Goal: Complete application form: Complete application form

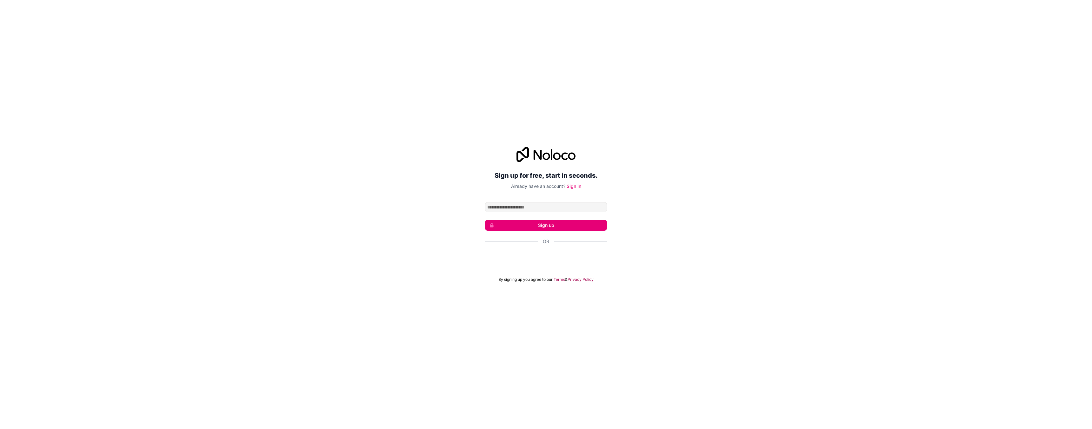
click at [541, 206] on input "Email address" at bounding box center [546, 207] width 122 height 10
click at [554, 255] on div "Continue with Google Continue with Google. Opens in new tab" at bounding box center [546, 260] width 114 height 12
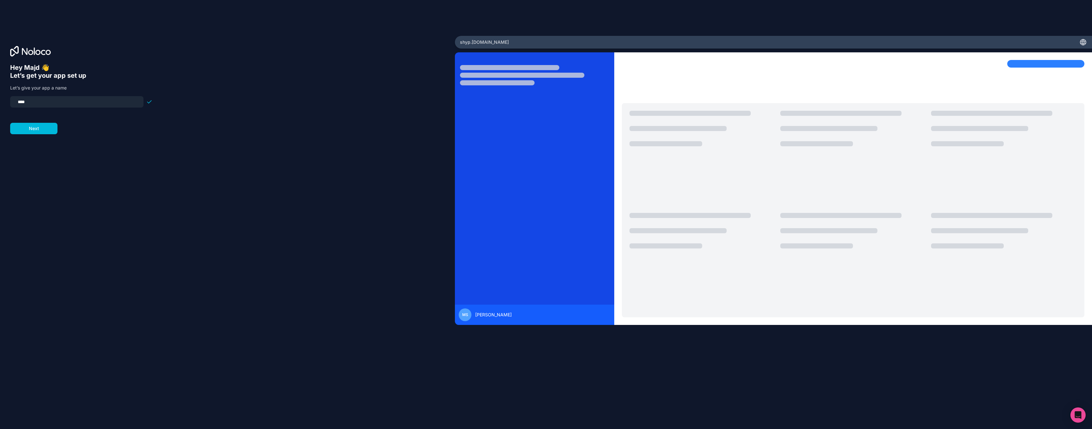
click at [51, 102] on input "****" at bounding box center [77, 101] width 126 height 9
paste input "*"
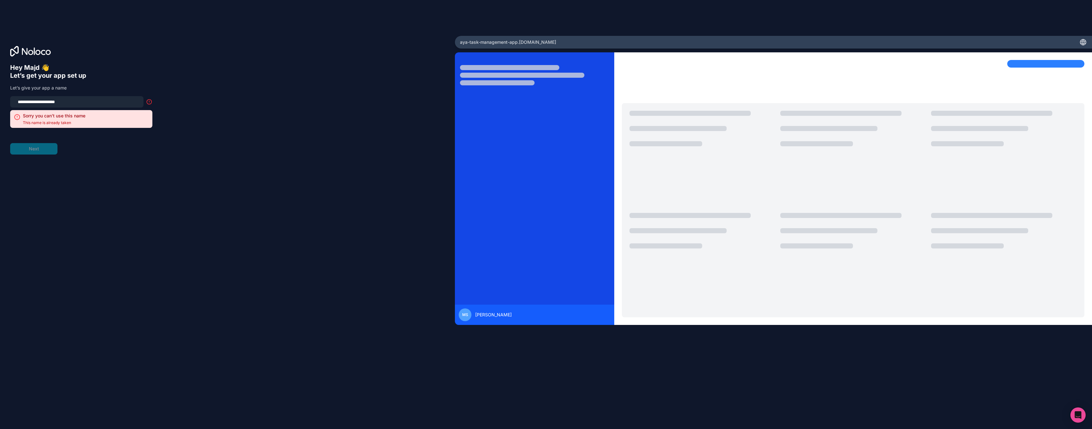
click at [103, 100] on input "**********" at bounding box center [77, 101] width 126 height 9
type input "**********"
click at [41, 128] on button "Next" at bounding box center [33, 128] width 47 height 11
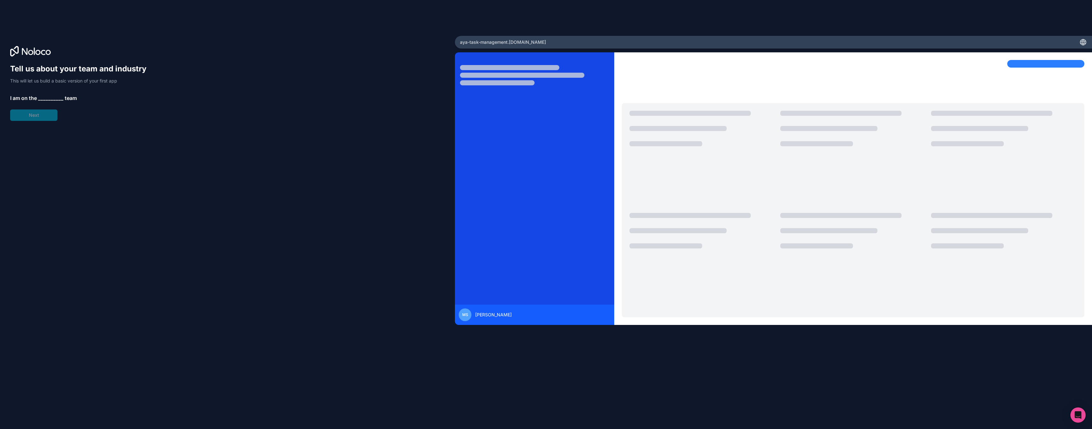
click at [55, 101] on span "__________" at bounding box center [50, 98] width 25 height 8
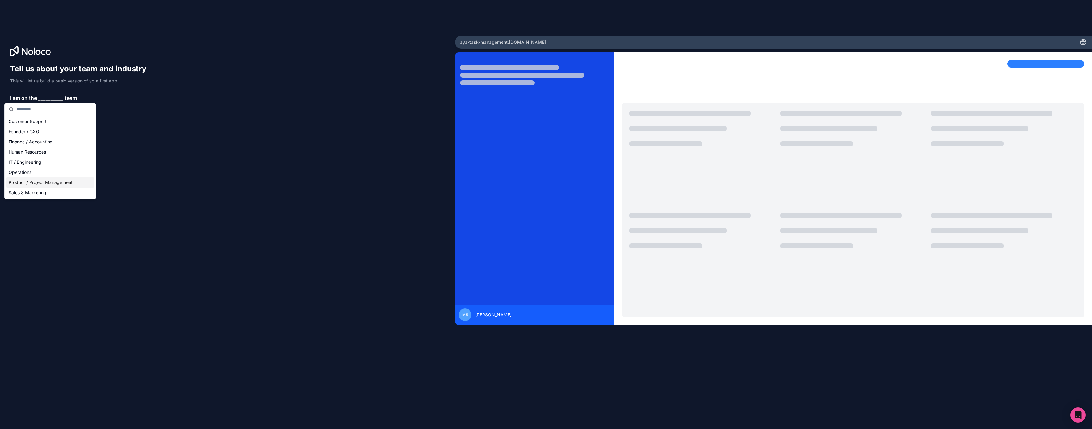
click at [50, 181] on div "Product / Project Management" at bounding box center [50, 182] width 88 height 10
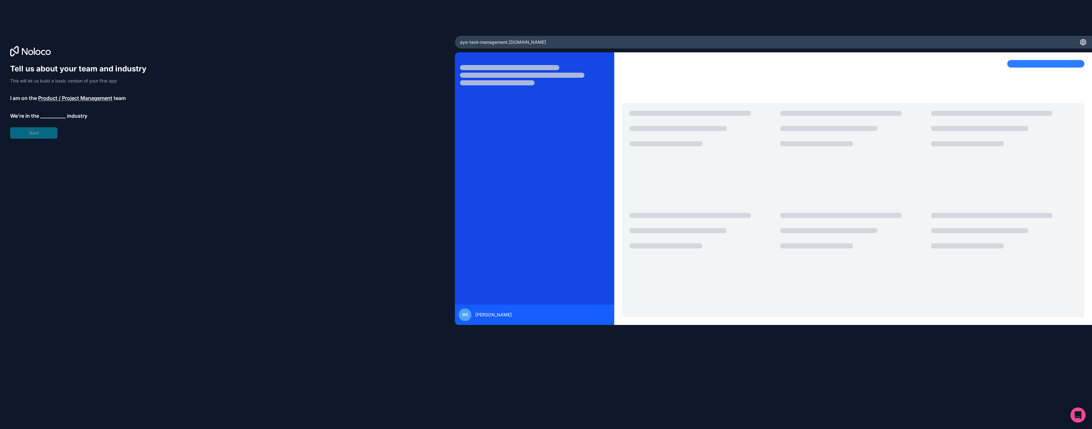
click at [46, 117] on span "__________" at bounding box center [52, 116] width 25 height 8
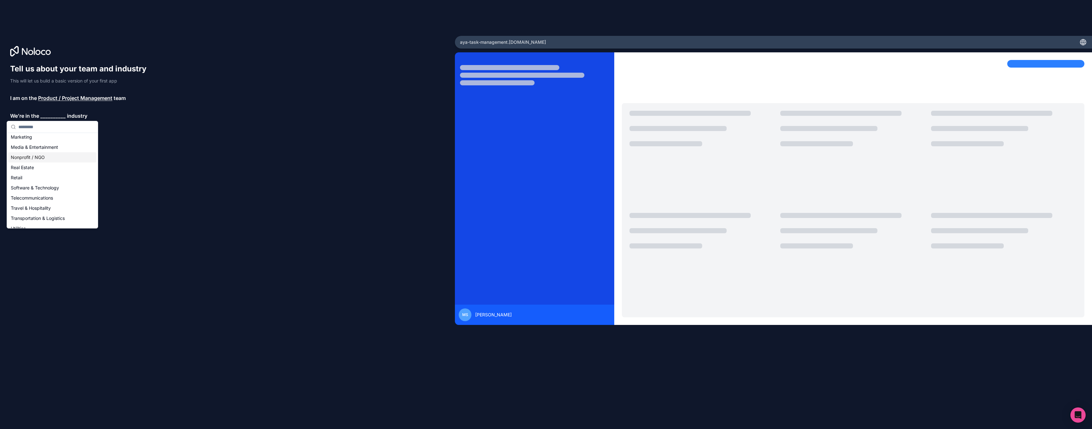
scroll to position [109, 0]
click at [42, 181] on div "Software & Technology" at bounding box center [52, 183] width 88 height 10
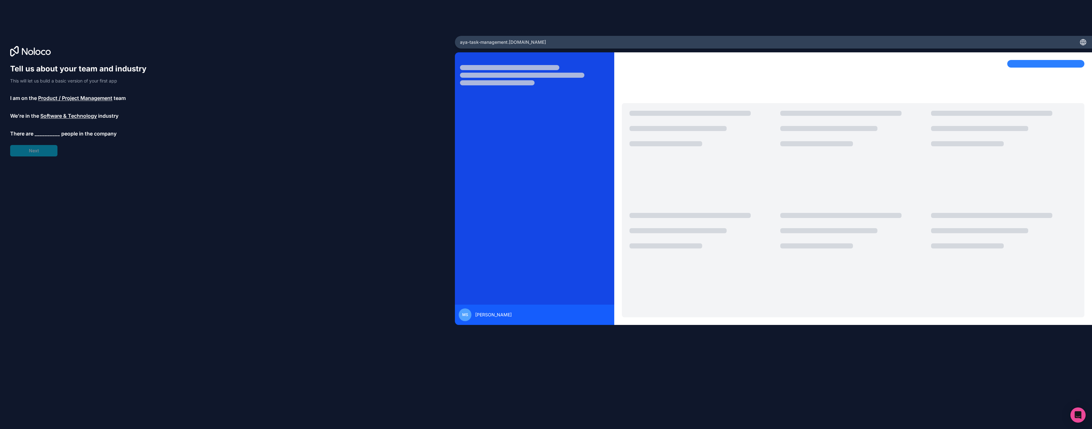
click at [47, 131] on span "__________" at bounding box center [47, 134] width 25 height 8
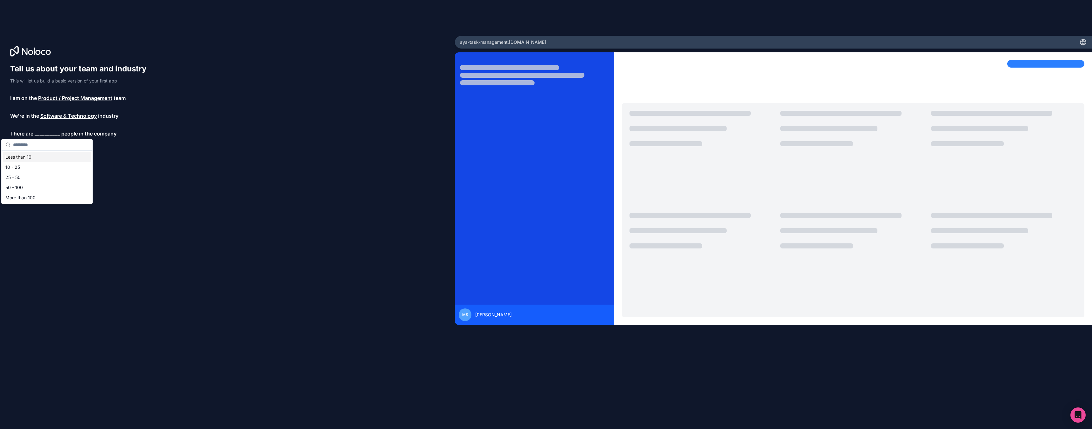
click at [45, 155] on div "Less than 10" at bounding box center [47, 157] width 88 height 10
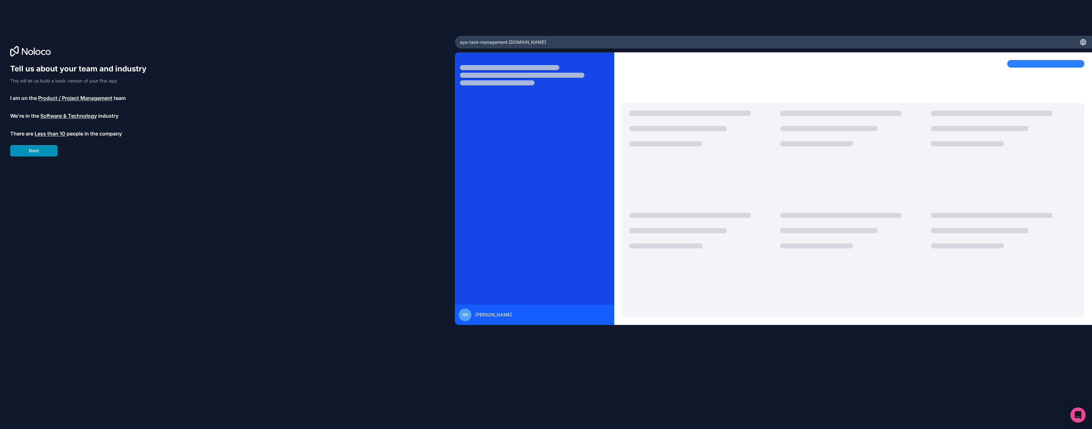
click at [42, 149] on button "Next" at bounding box center [33, 150] width 47 height 11
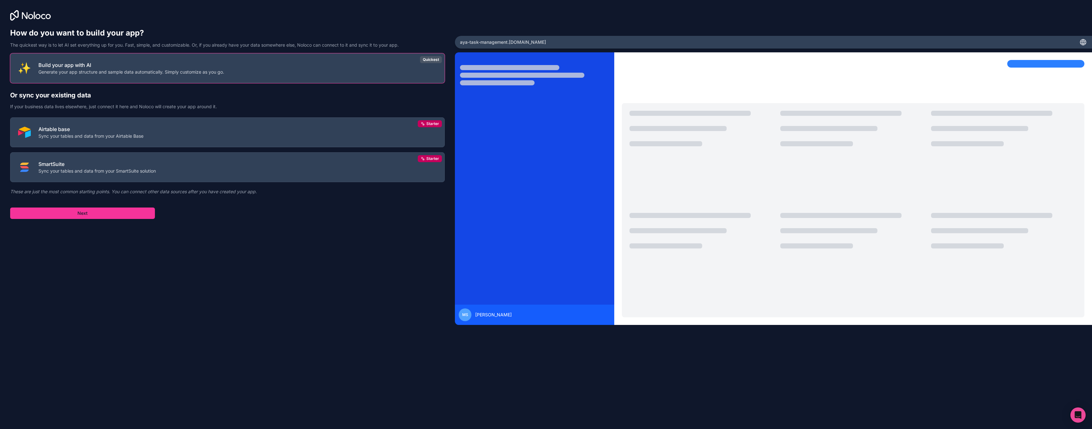
click at [104, 219] on div "How do you want to build your app? The quickest way is to let AI set everything…" at bounding box center [227, 188] width 434 height 320
click at [104, 212] on button "Next" at bounding box center [82, 213] width 145 height 11
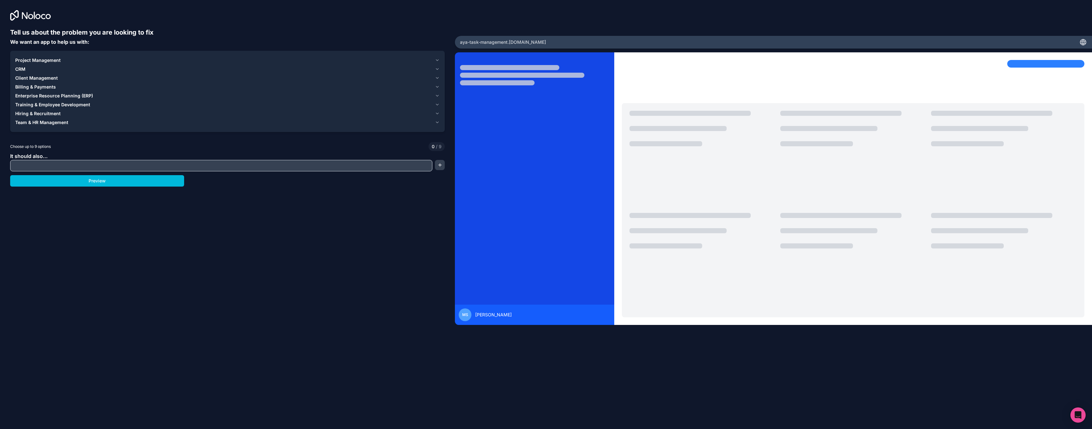
click at [104, 62] on div "Project Management" at bounding box center [223, 60] width 417 height 6
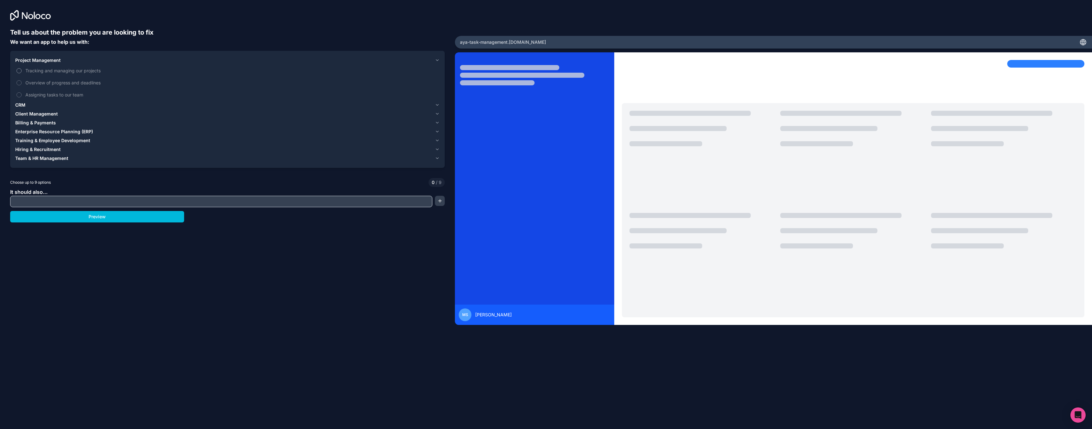
click at [93, 69] on span "Tracking and managing our projects" at bounding box center [231, 70] width 413 height 7
click at [22, 69] on button "Tracking and managing our projects" at bounding box center [19, 70] width 5 height 5
click at [59, 94] on span "Assigning tasks to our team" at bounding box center [231, 94] width 413 height 7
click at [22, 94] on button "Assigning tasks to our team" at bounding box center [19, 94] width 5 height 5
click at [75, 83] on span "Overview of progress and deadlines" at bounding box center [231, 82] width 413 height 7
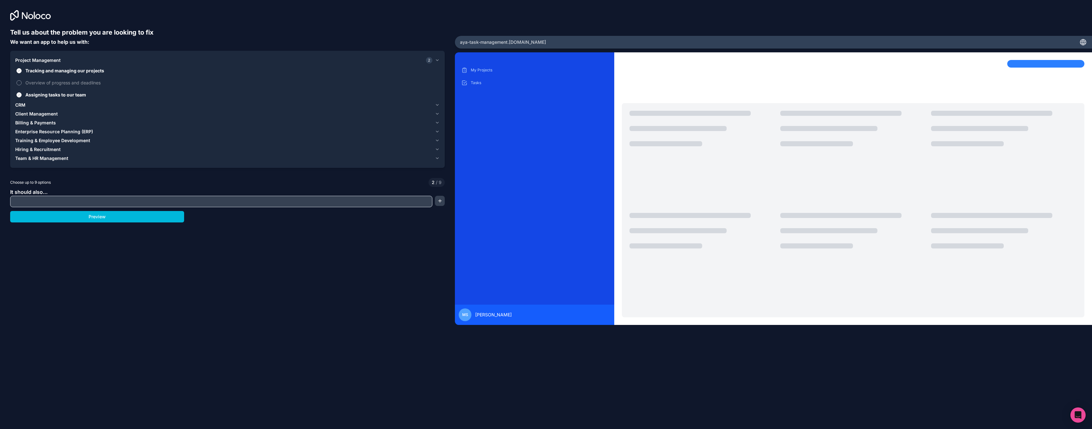
click at [22, 83] on button "Overview of progress and deadlines" at bounding box center [19, 82] width 5 height 5
click at [172, 198] on input "text" at bounding box center [221, 201] width 419 height 9
click at [72, 202] on input "text" at bounding box center [221, 201] width 419 height 9
click at [146, 218] on button "Preview" at bounding box center [97, 216] width 174 height 11
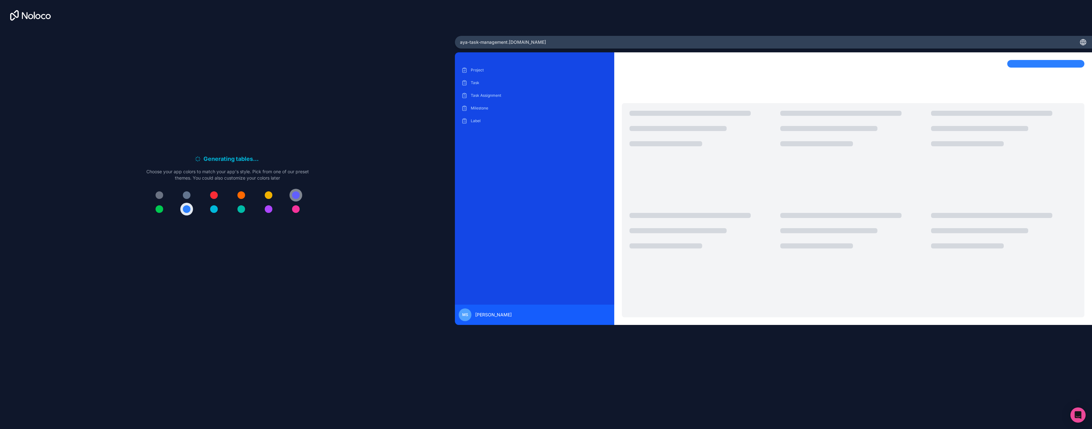
click at [296, 198] on div at bounding box center [296, 195] width 8 height 8
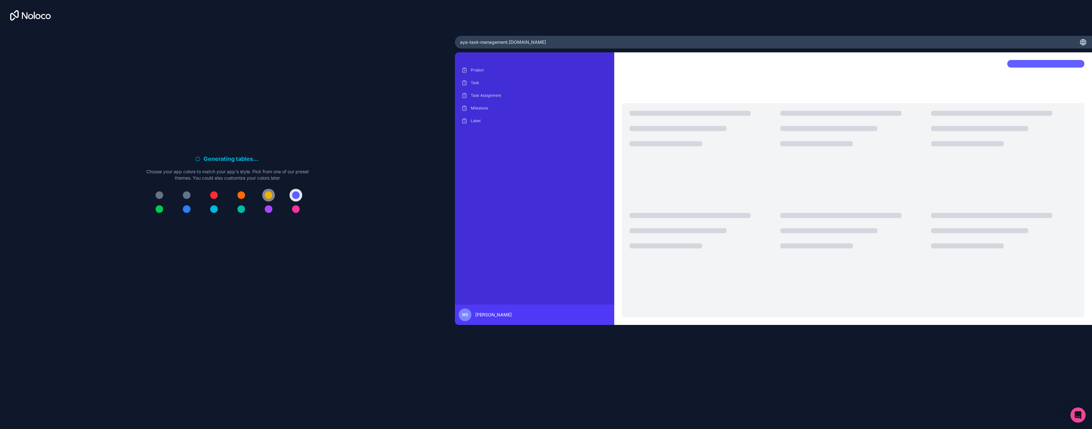
click at [269, 196] on div at bounding box center [269, 195] width 8 height 8
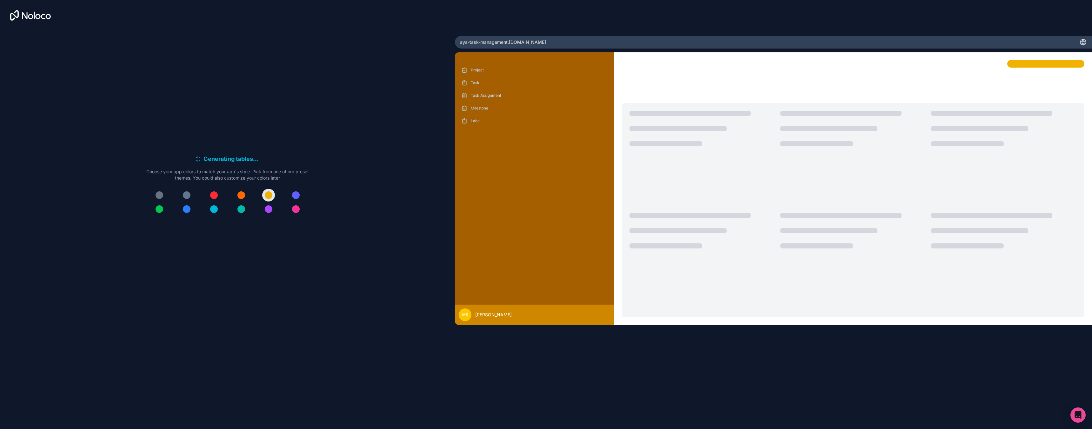
click at [248, 196] on div at bounding box center [227, 202] width 162 height 27
click at [239, 196] on div at bounding box center [241, 195] width 8 height 8
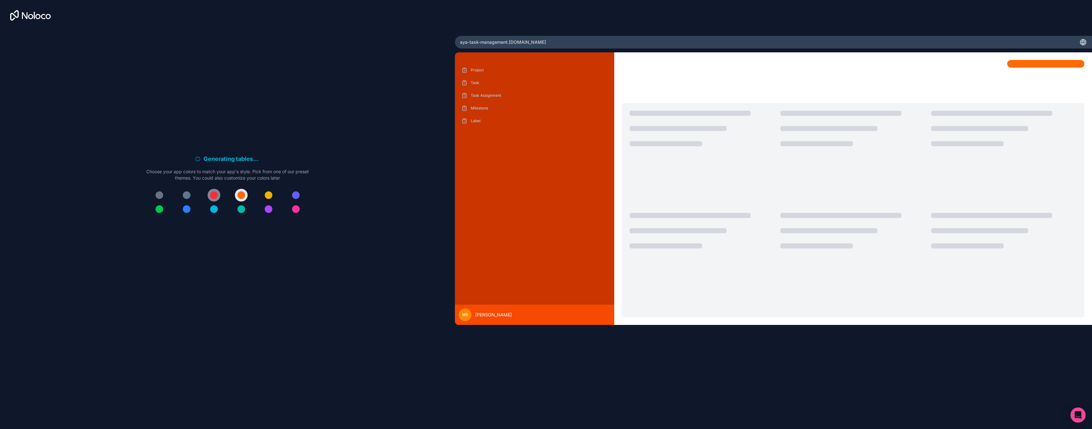
click at [208, 192] on button at bounding box center [214, 195] width 13 height 13
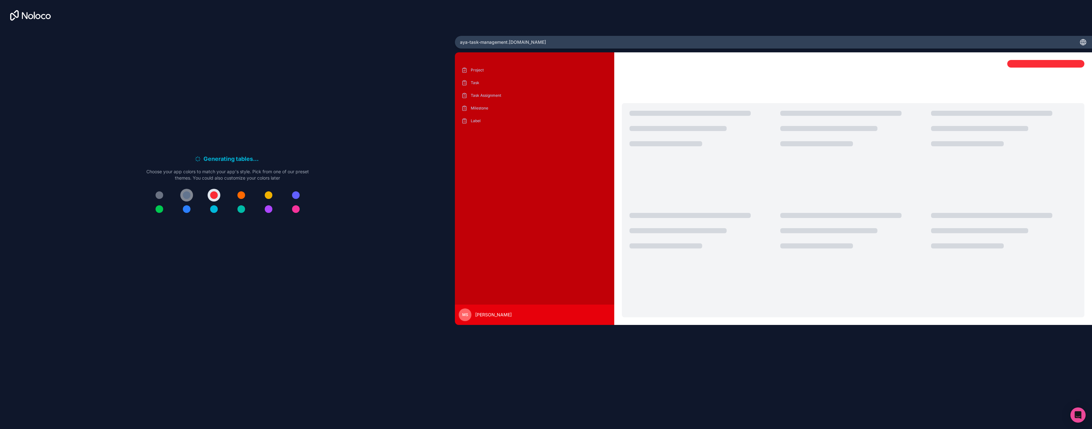
click at [183, 194] on div at bounding box center [187, 195] width 8 height 8
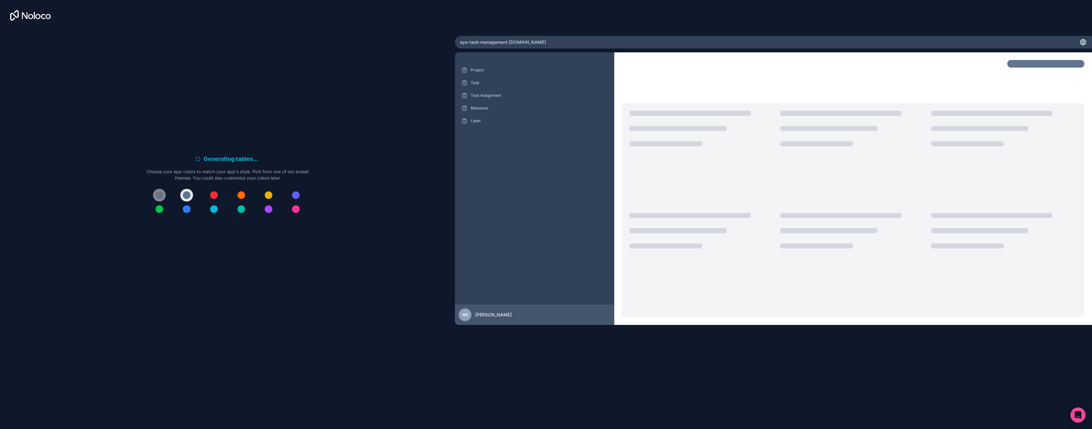
click at [158, 196] on div at bounding box center [160, 195] width 8 height 8
click at [246, 211] on button at bounding box center [241, 209] width 13 height 13
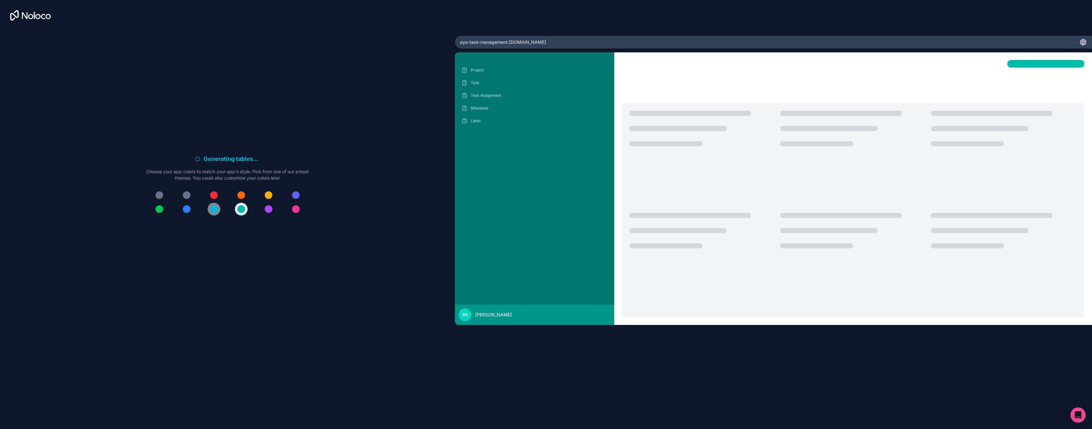
click at [215, 213] on button at bounding box center [214, 209] width 13 height 13
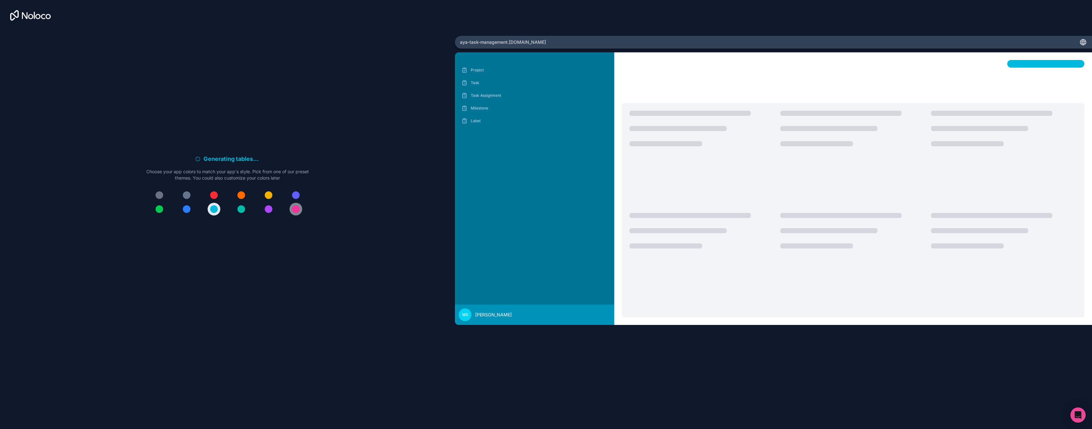
click at [295, 209] on div at bounding box center [296, 209] width 8 height 8
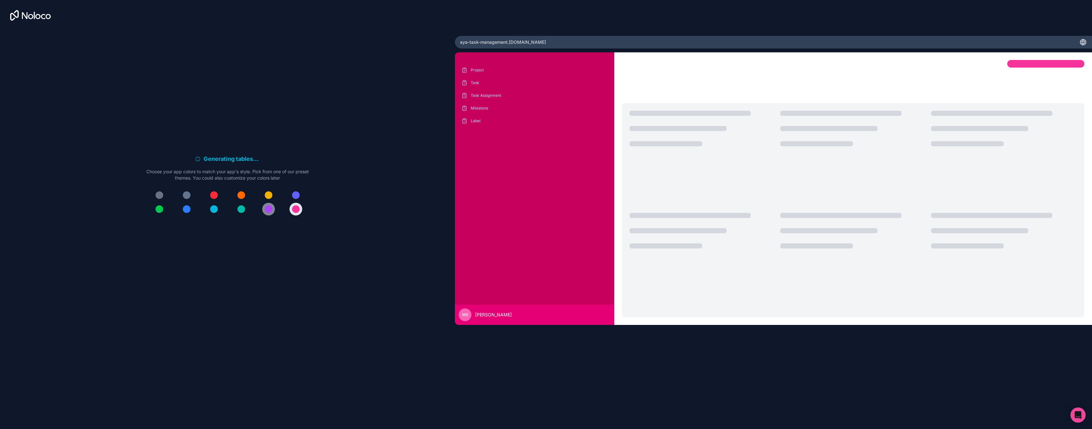
click at [263, 209] on button at bounding box center [268, 209] width 13 height 13
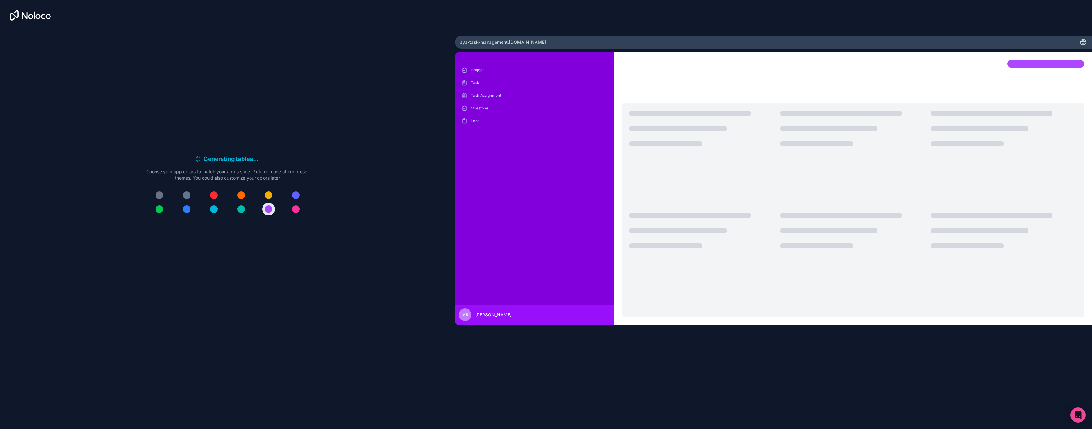
click at [234, 212] on div at bounding box center [227, 202] width 162 height 27
click at [218, 212] on button at bounding box center [214, 209] width 13 height 13
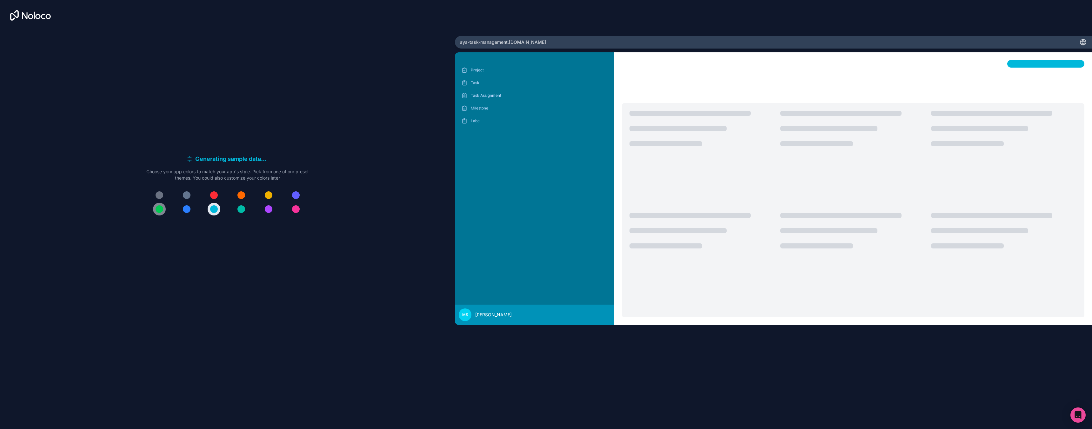
click at [160, 215] on button at bounding box center [159, 209] width 13 height 13
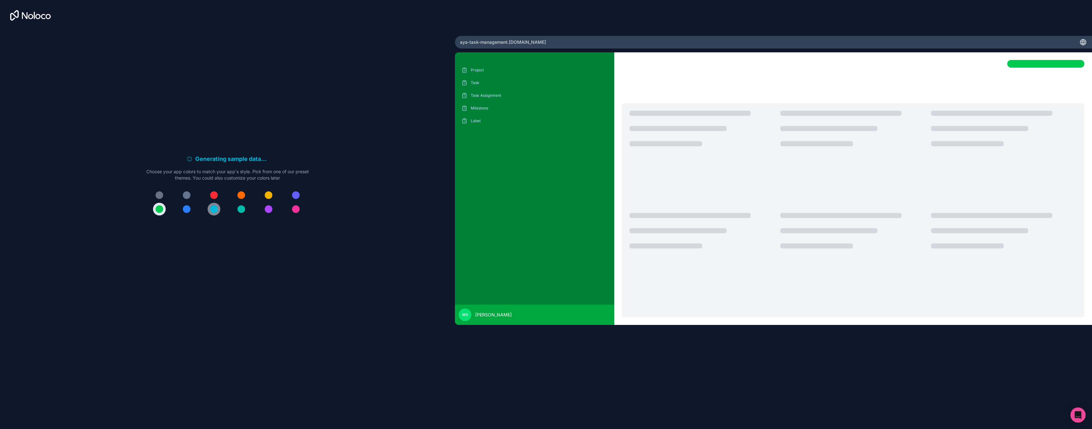
click at [218, 209] on button at bounding box center [214, 209] width 13 height 13
